Goal: Task Accomplishment & Management: Use online tool/utility

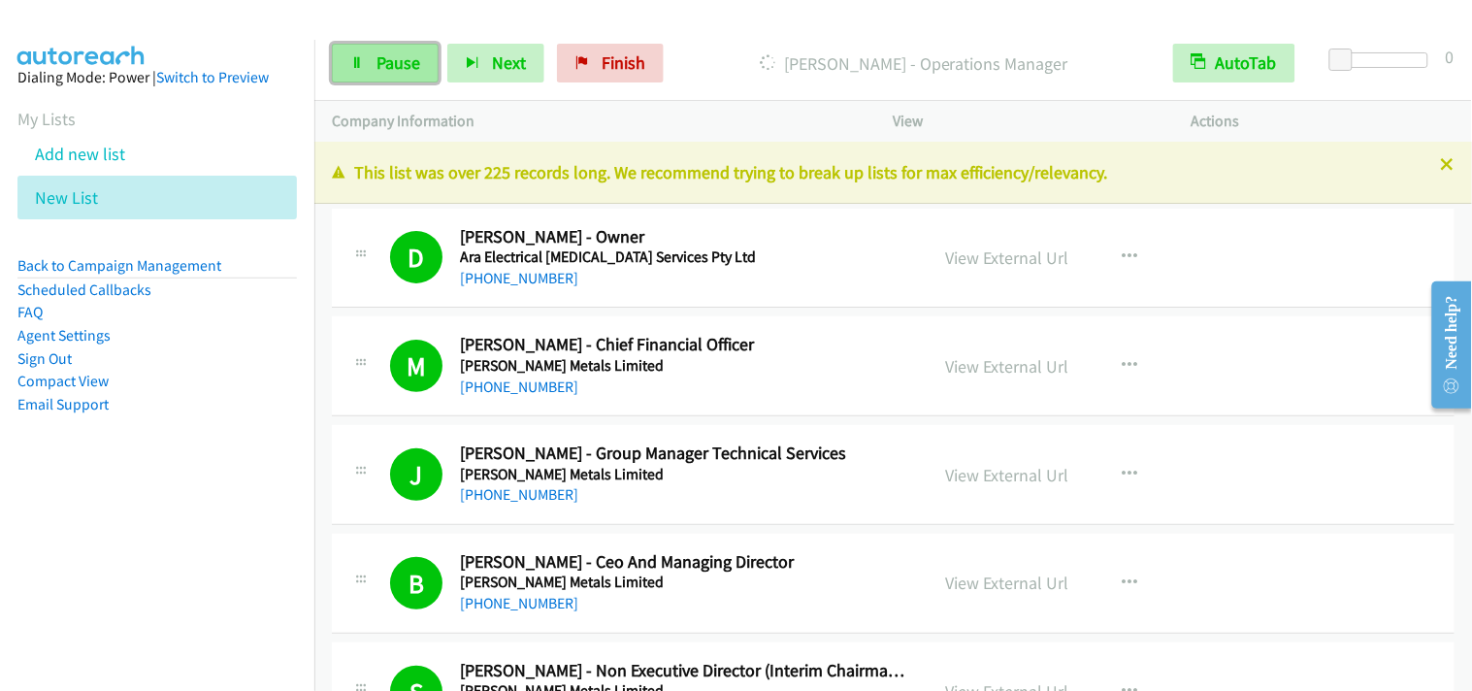
click at [375, 80] on link "Pause" at bounding box center [385, 63] width 107 height 39
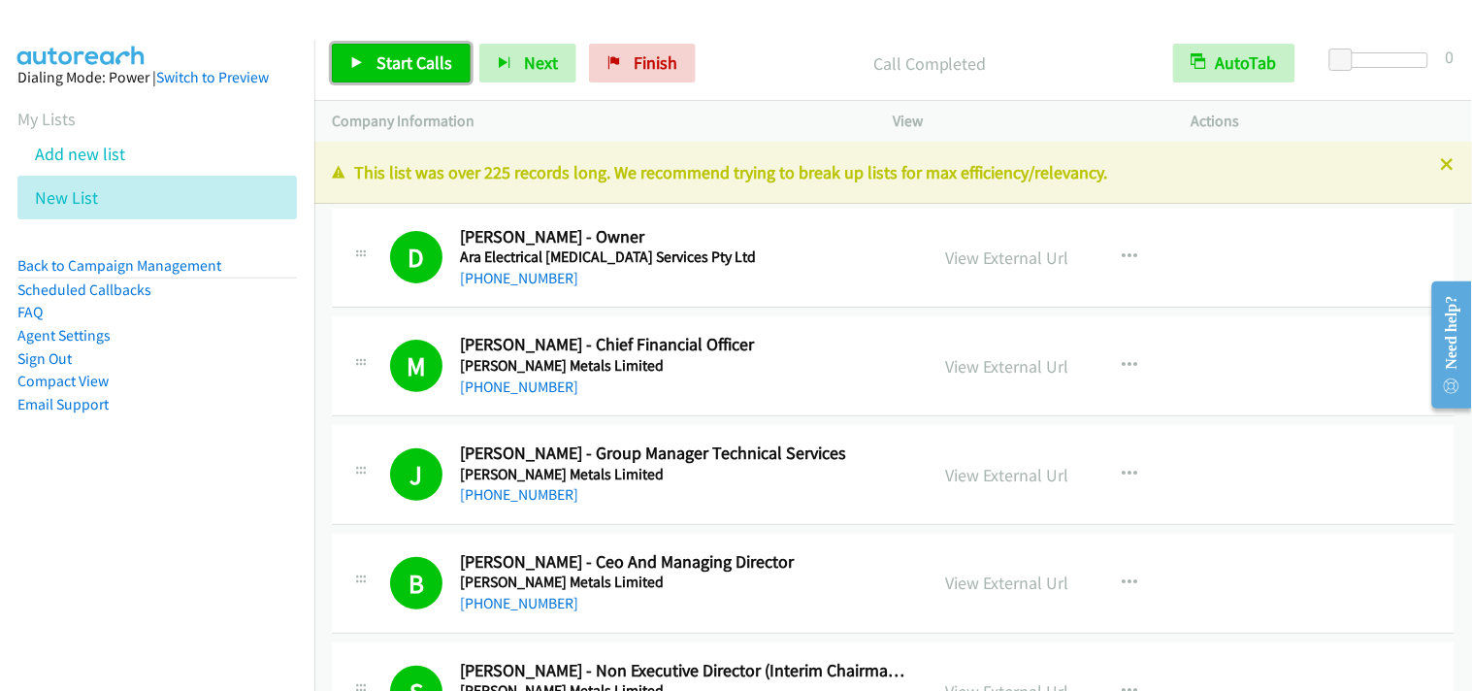
click at [379, 58] on span "Start Calls" at bounding box center [415, 62] width 76 height 22
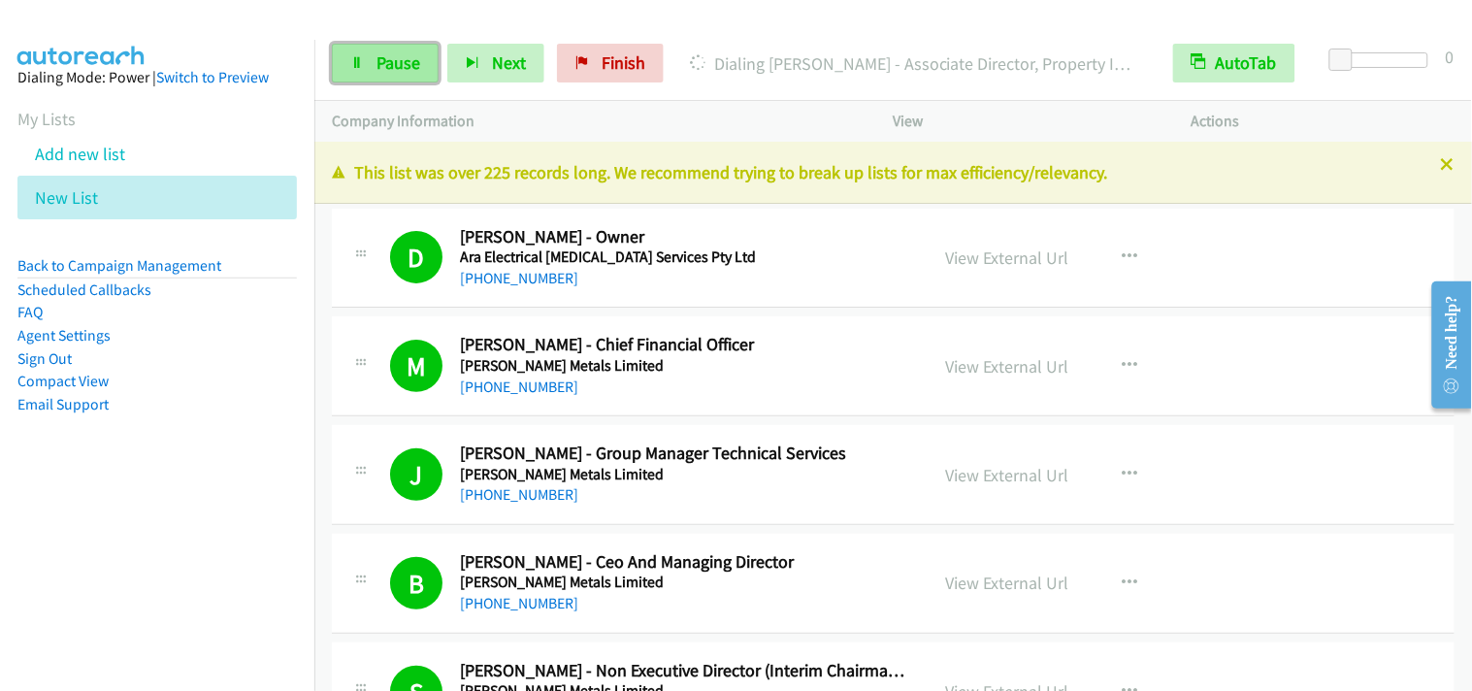
click at [428, 70] on link "Pause" at bounding box center [385, 63] width 107 height 39
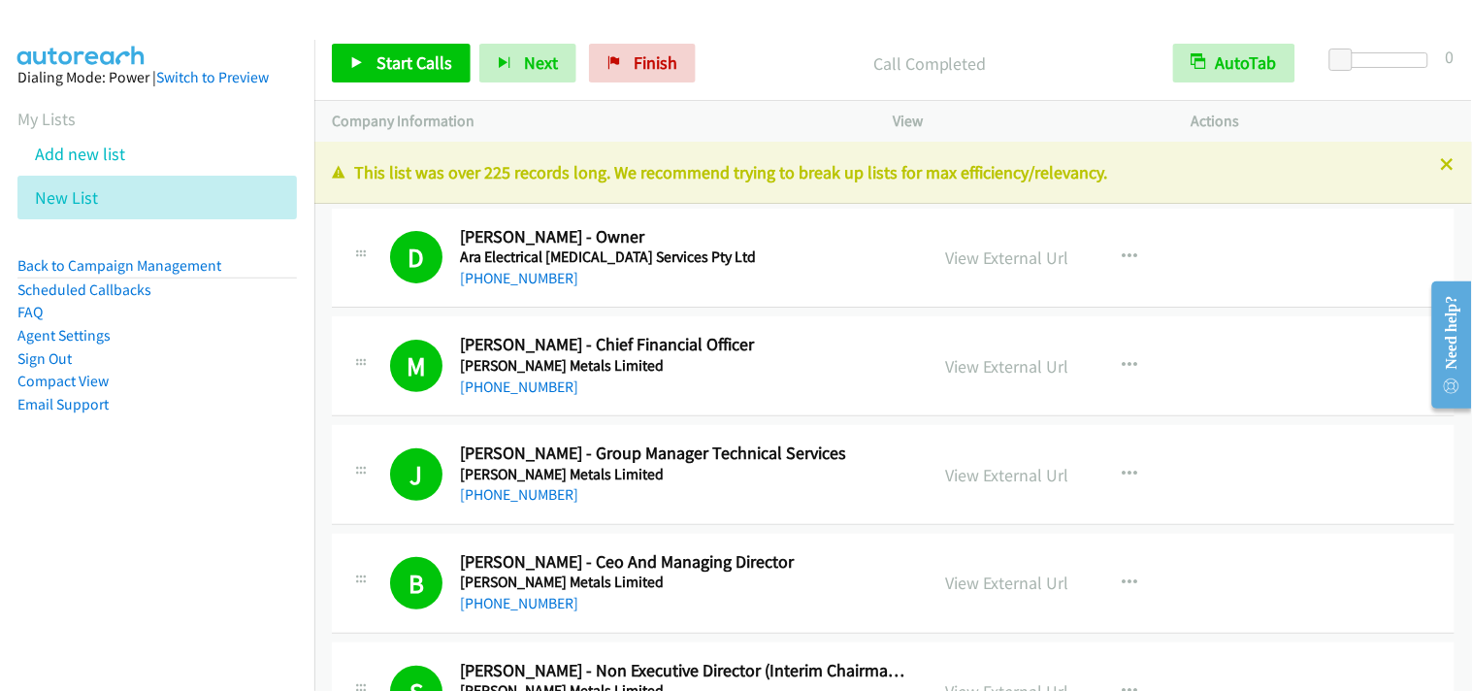
click at [846, 651] on div "S Callback Scheduled [PERSON_NAME] - Non Executive Director (Interim Chairman […" at bounding box center [893, 692] width 1123 height 100
click at [428, 49] on link "Start Calls" at bounding box center [401, 63] width 139 height 39
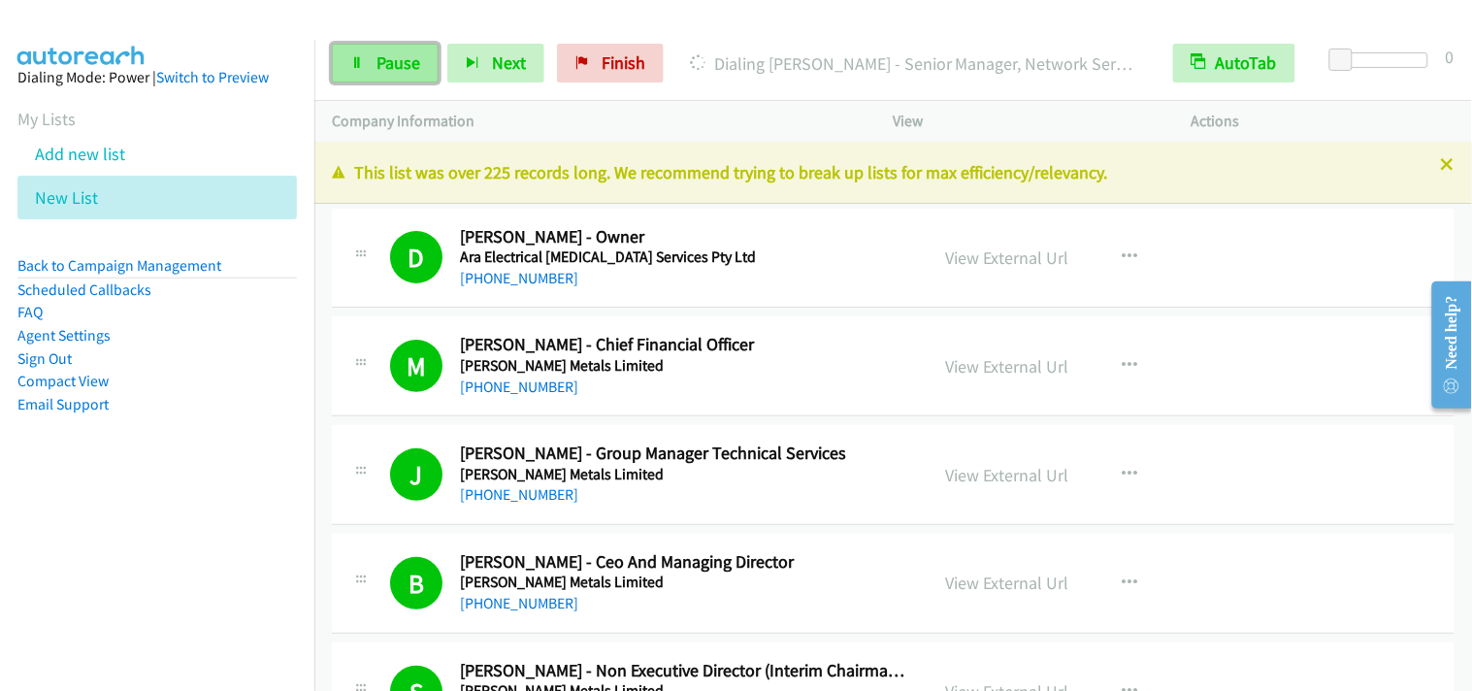
click at [379, 49] on link "Pause" at bounding box center [385, 63] width 107 height 39
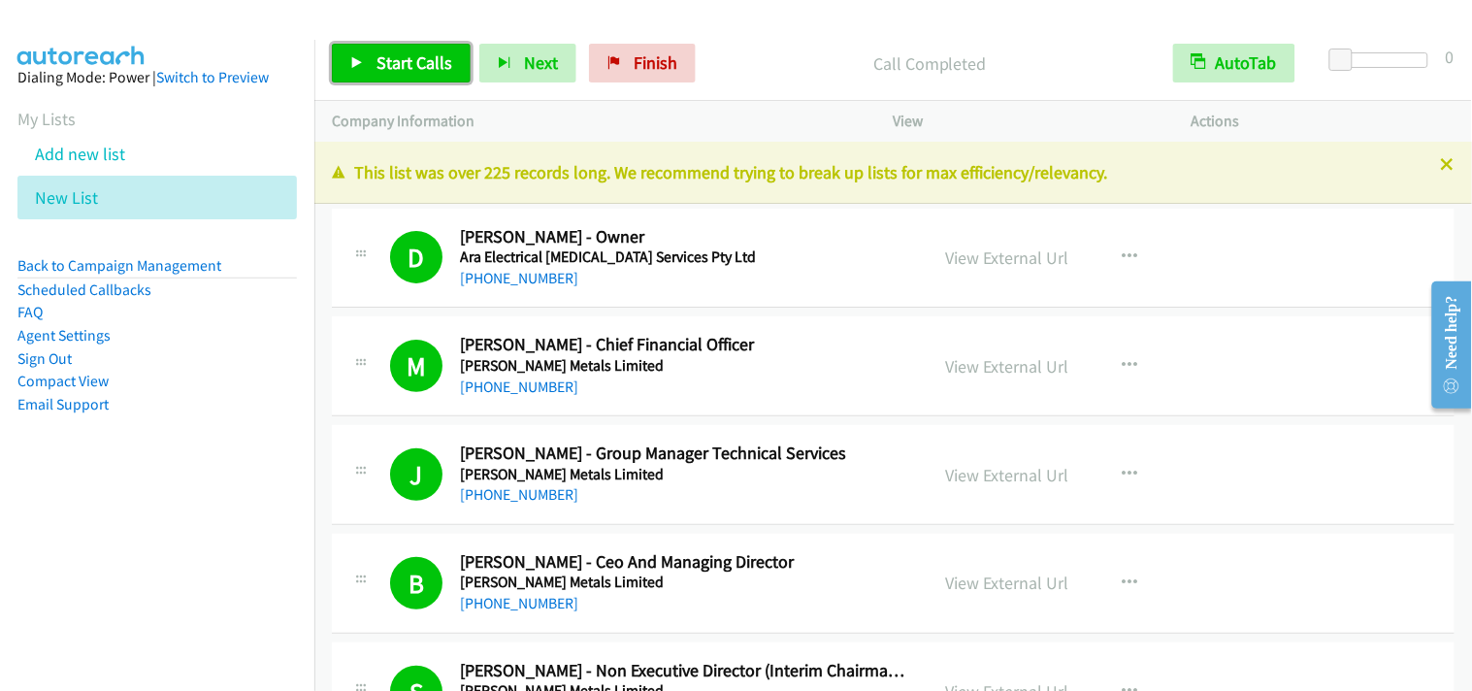
click at [433, 78] on link "Start Calls" at bounding box center [401, 63] width 139 height 39
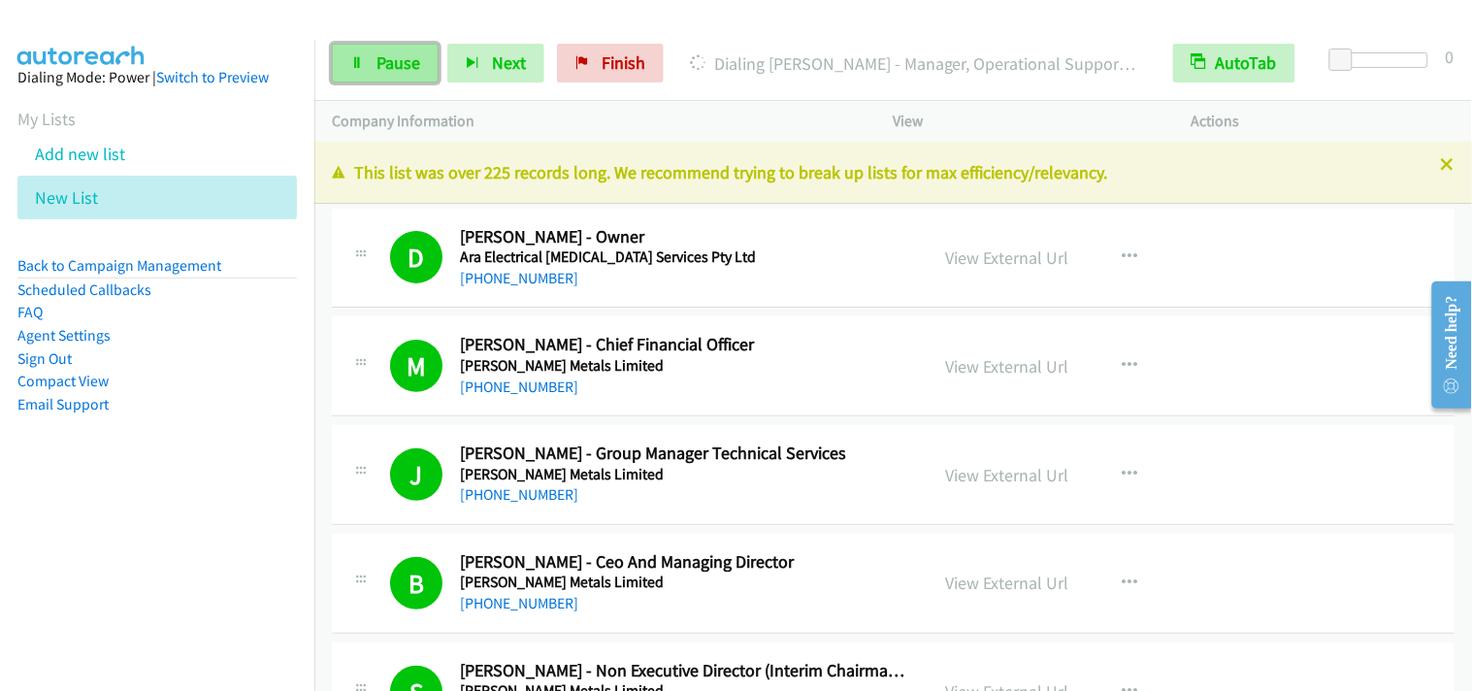
click at [380, 65] on span "Pause" at bounding box center [399, 62] width 44 height 22
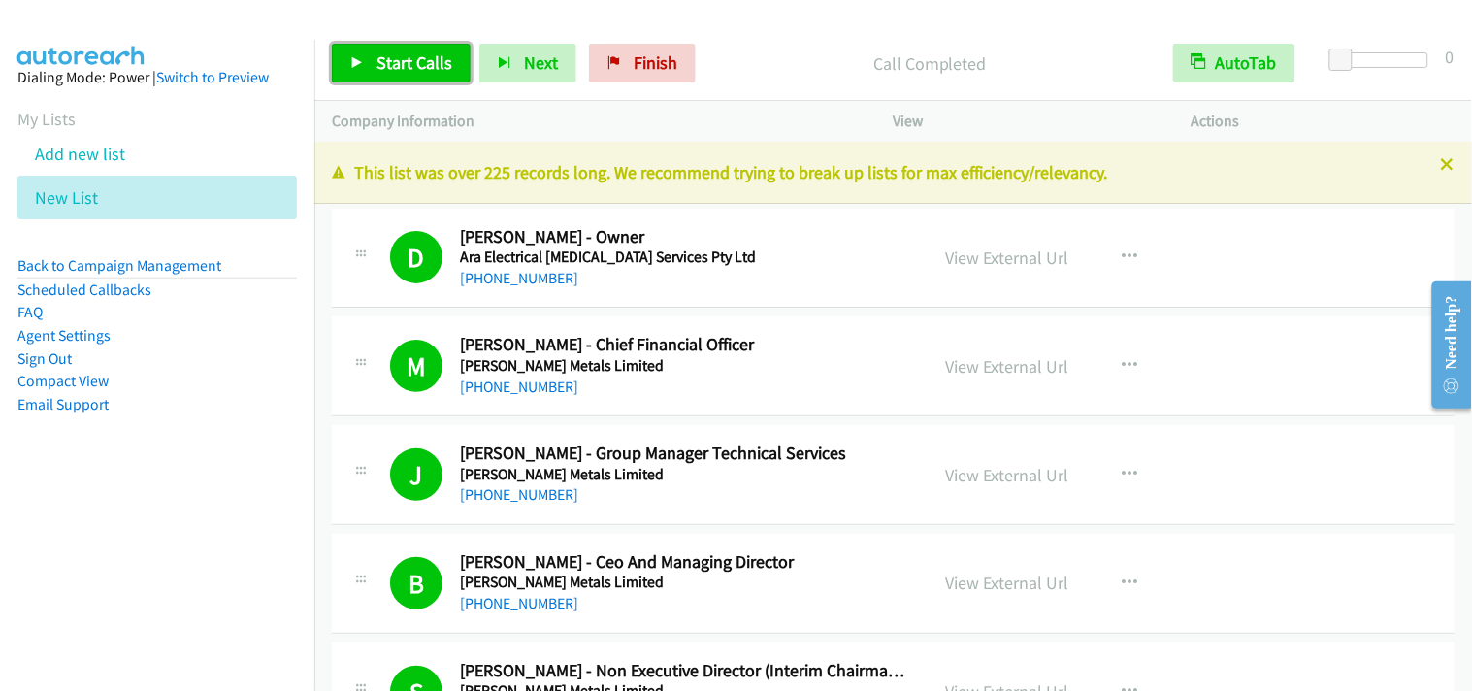
click at [427, 64] on span "Start Calls" at bounding box center [415, 62] width 76 height 22
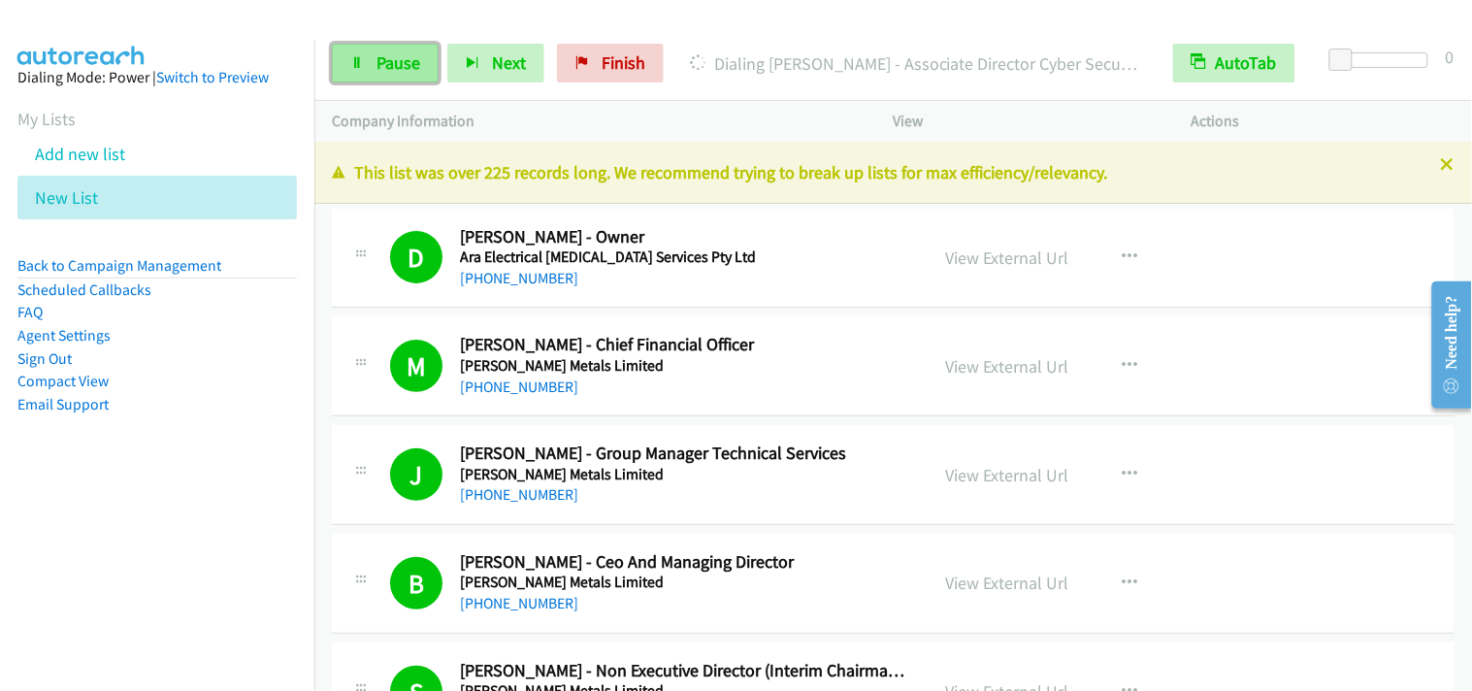
click at [393, 65] on span "Pause" at bounding box center [399, 62] width 44 height 22
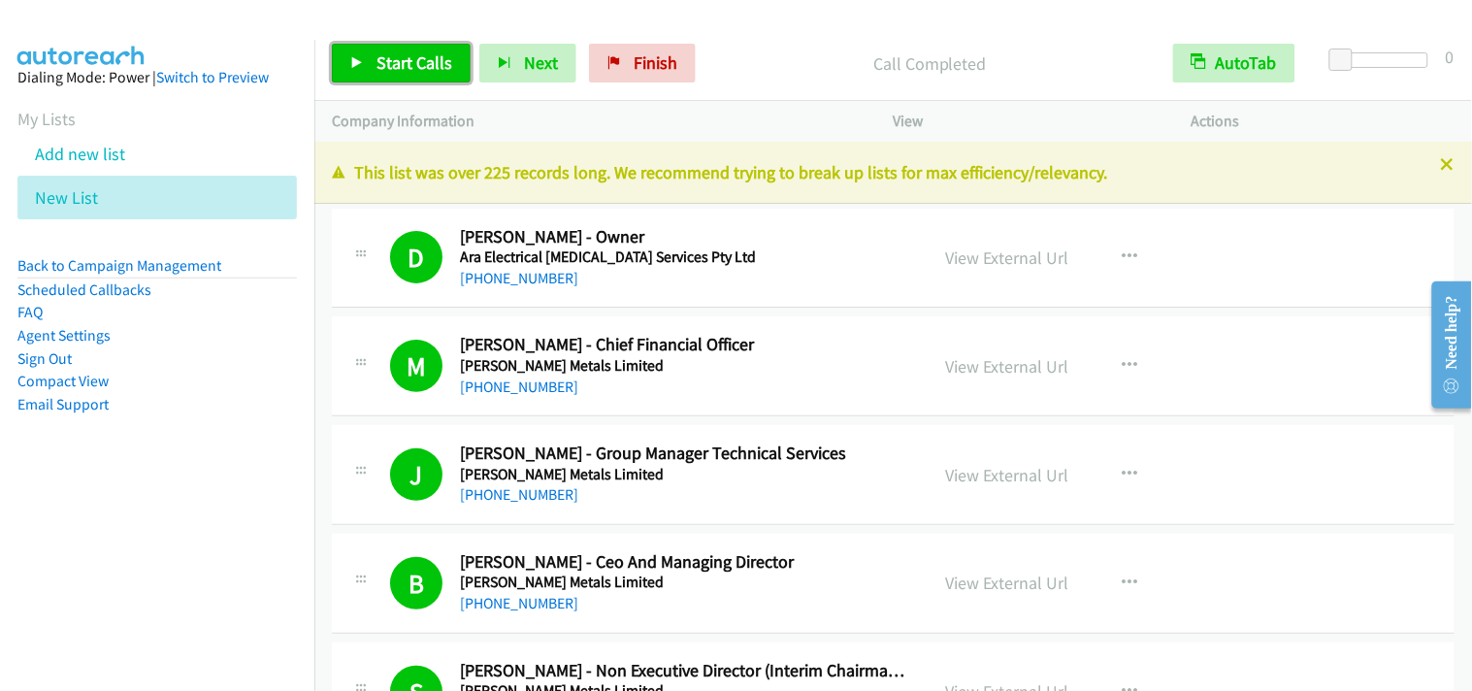
click at [395, 66] on span "Start Calls" at bounding box center [415, 62] width 76 height 22
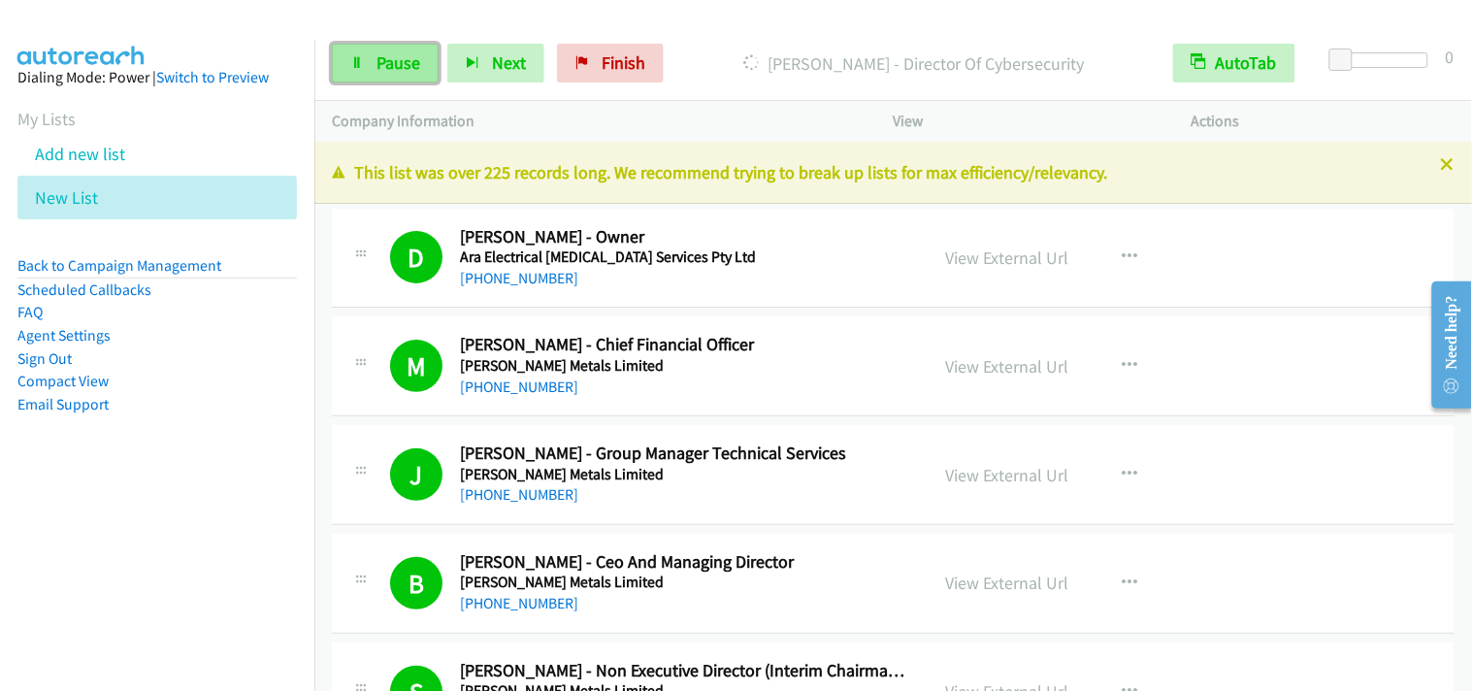
click at [395, 52] on span "Pause" at bounding box center [399, 62] width 44 height 22
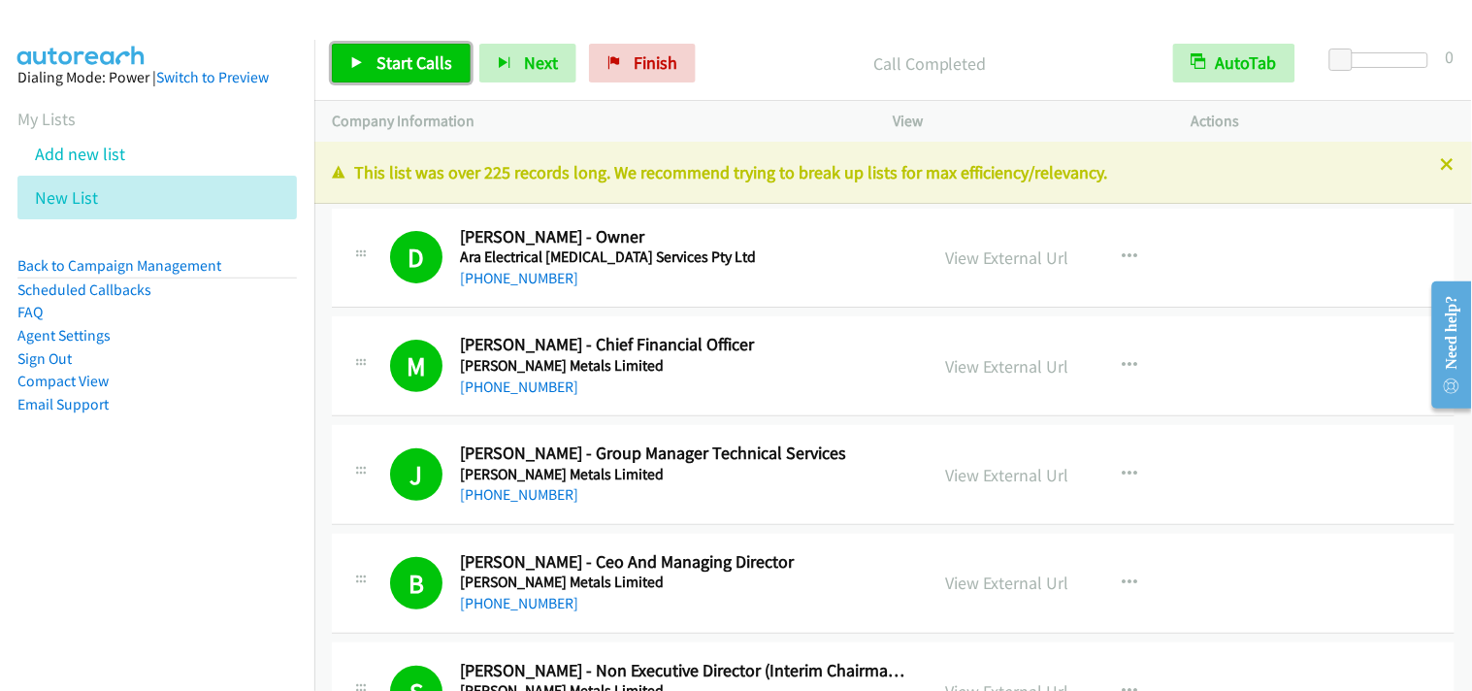
click at [388, 63] on span "Start Calls" at bounding box center [415, 62] width 76 height 22
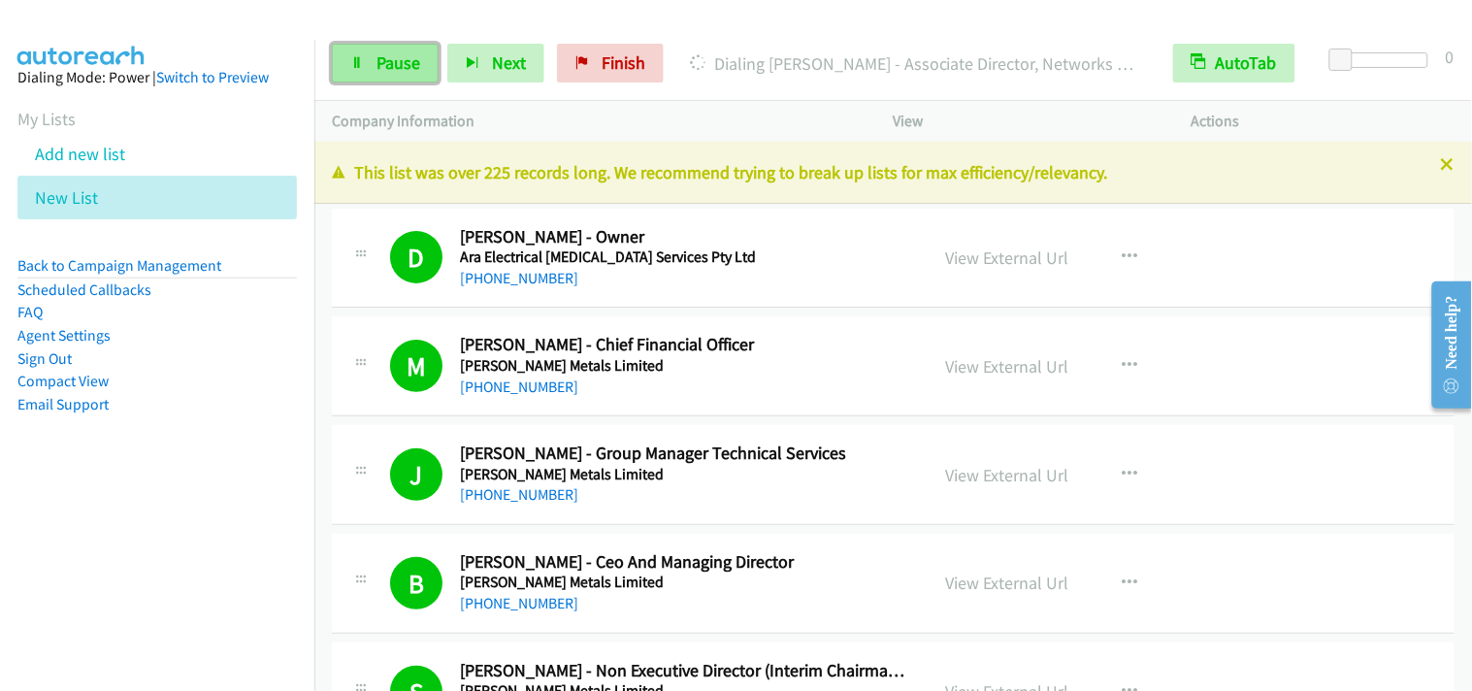
click at [383, 69] on span "Pause" at bounding box center [399, 62] width 44 height 22
